Goal: Task Accomplishment & Management: Use online tool/utility

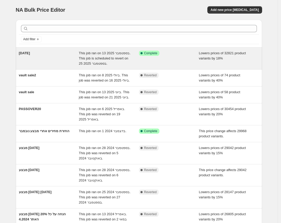
click at [69, 56] on div "ראש השנה" at bounding box center [49, 59] width 60 height 16
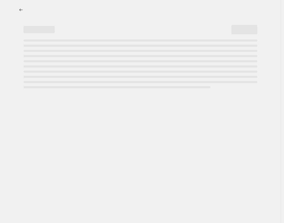
select select "percentage"
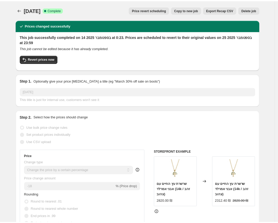
scroll to position [5, 0]
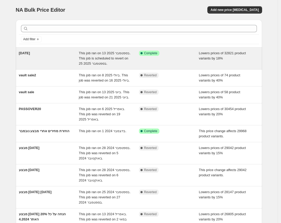
click at [78, 57] on div "[DATE]" at bounding box center [49, 59] width 60 height 16
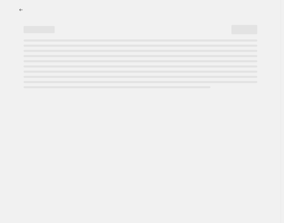
select select "percentage"
